Goal: Ask a question

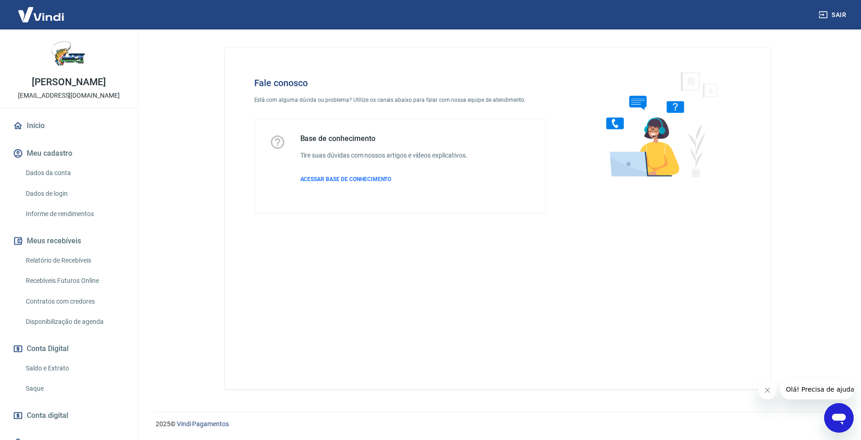
click at [846, 421] on icon "Abrir janela de mensagens" at bounding box center [838, 417] width 17 height 17
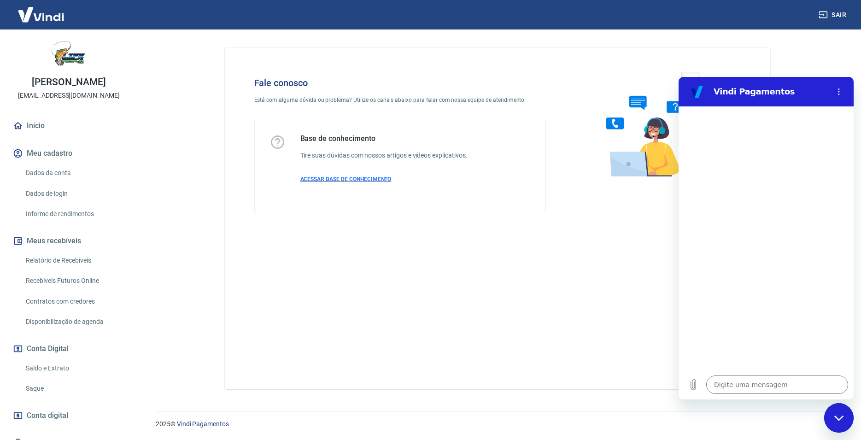
click at [346, 182] on p "ACESSAR BASE DE CONHECIMENTO" at bounding box center [383, 179] width 167 height 8
type textarea "x"
